Goal: Task Accomplishment & Management: Complete application form

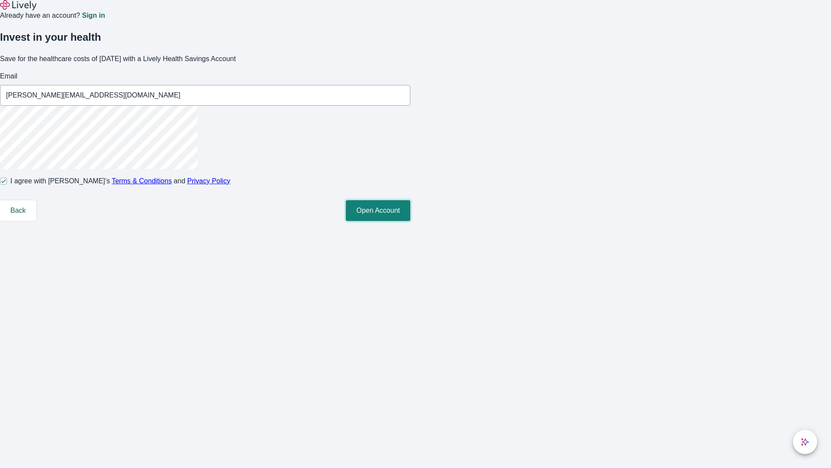
click at [410, 221] on button "Open Account" at bounding box center [378, 210] width 65 height 21
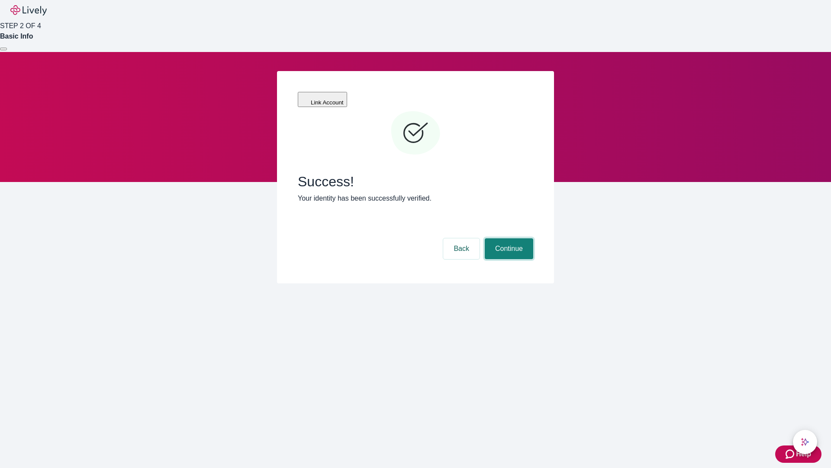
click at [508, 238] on button "Continue" at bounding box center [509, 248] width 48 height 21
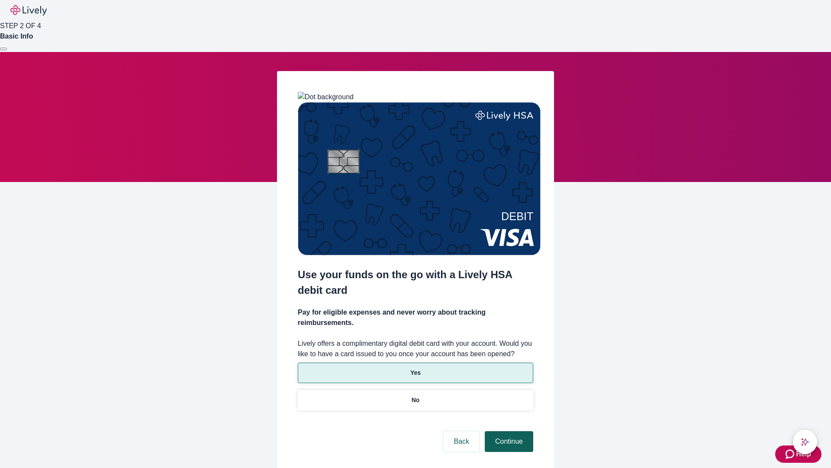
click at [415, 395] on p "No" at bounding box center [416, 399] width 8 height 9
click at [508, 431] on button "Continue" at bounding box center [509, 441] width 48 height 21
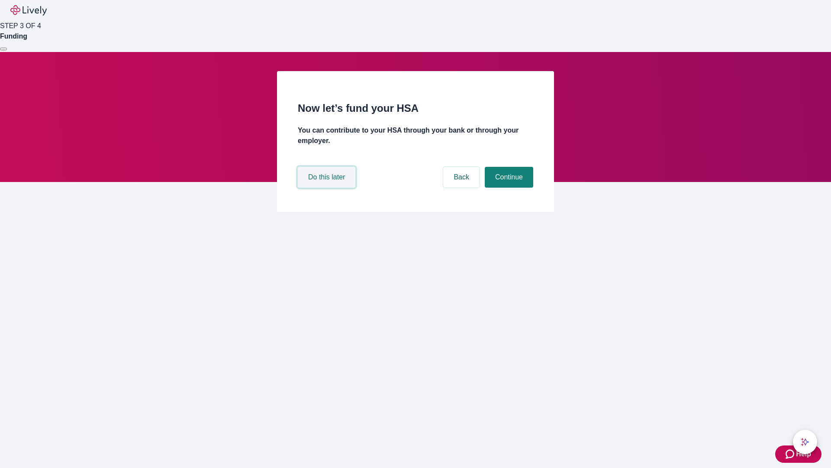
click at [328, 187] on button "Do this later" at bounding box center [327, 177] width 58 height 21
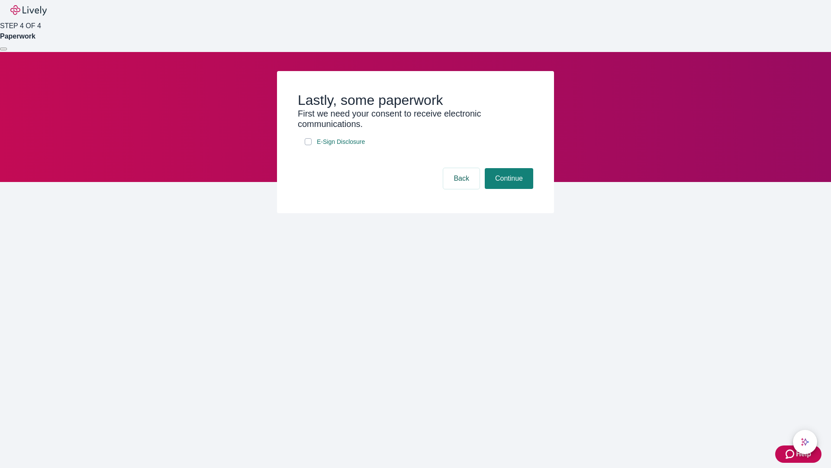
click at [308, 145] on input "E-Sign Disclosure" at bounding box center [308, 141] width 7 height 7
checkbox input "true"
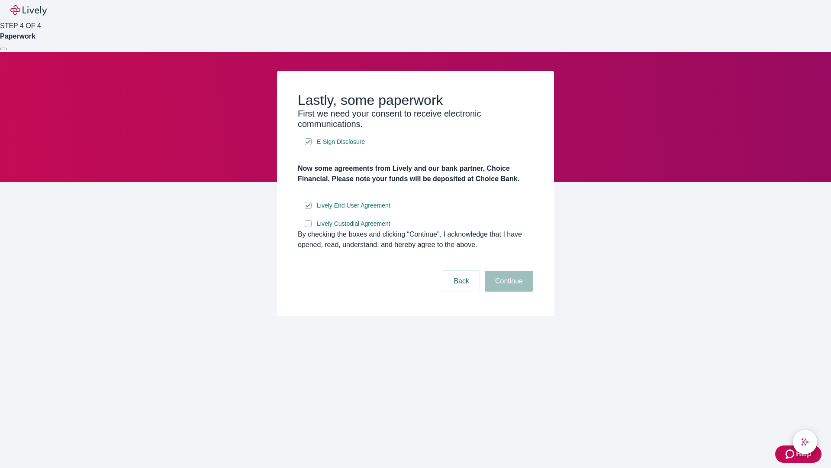
click at [308, 227] on input "Lively Custodial Agreement" at bounding box center [308, 223] width 7 height 7
checkbox input "true"
click at [508, 291] on button "Continue" at bounding box center [509, 281] width 48 height 21
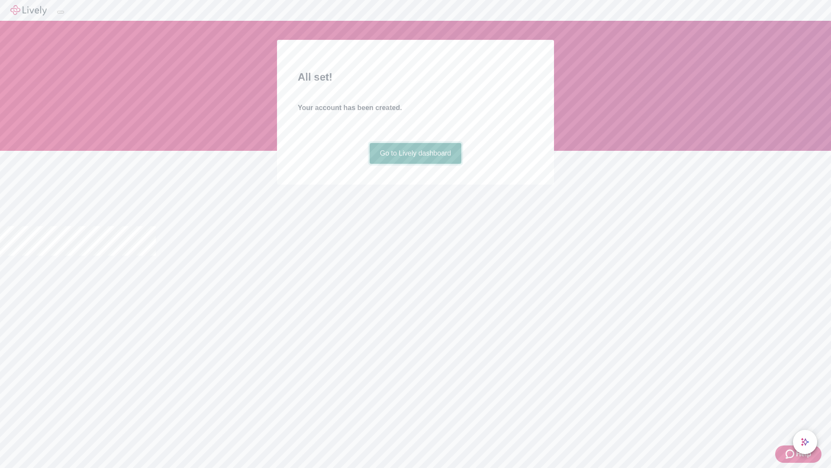
click at [415, 164] on link "Go to Lively dashboard" at bounding box center [416, 153] width 92 height 21
